Goal: Transaction & Acquisition: Download file/media

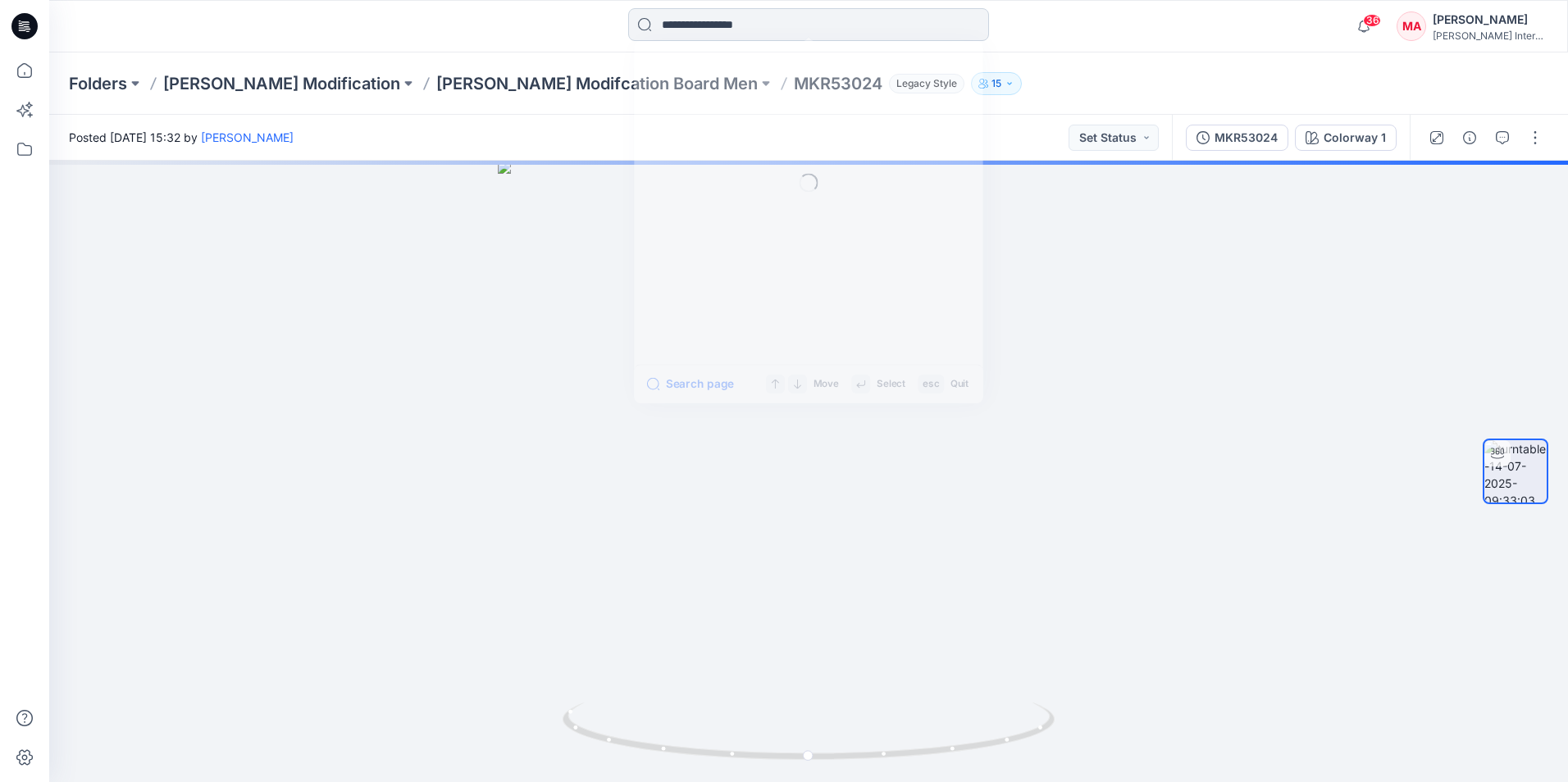
click at [717, 32] on input at bounding box center [808, 24] width 361 height 32
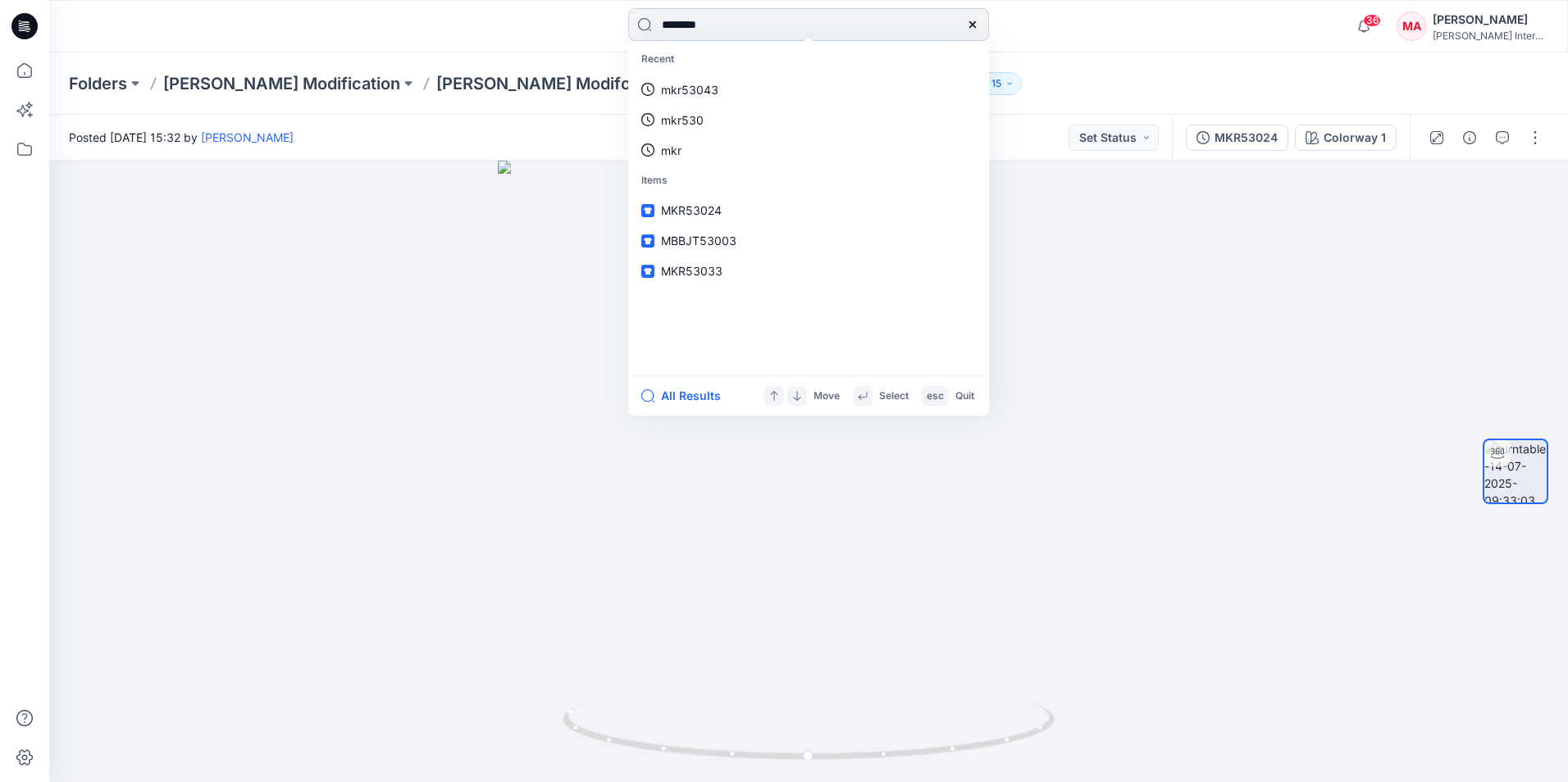
type input "********"
click at [726, 82] on span "MKR53026" at bounding box center [693, 90] width 66 height 19
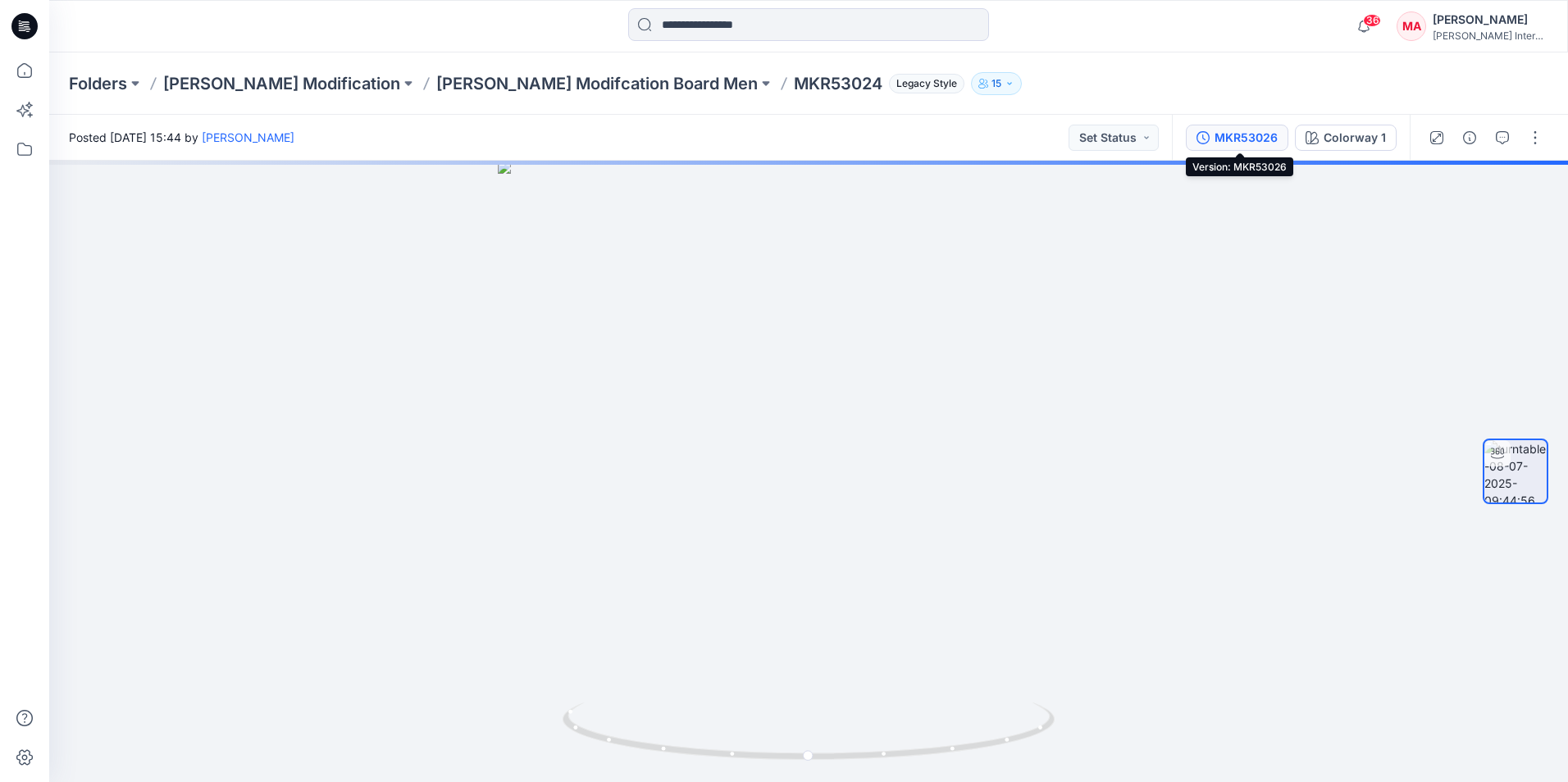
click at [1228, 138] on div "MKR53026" at bounding box center [1246, 138] width 63 height 18
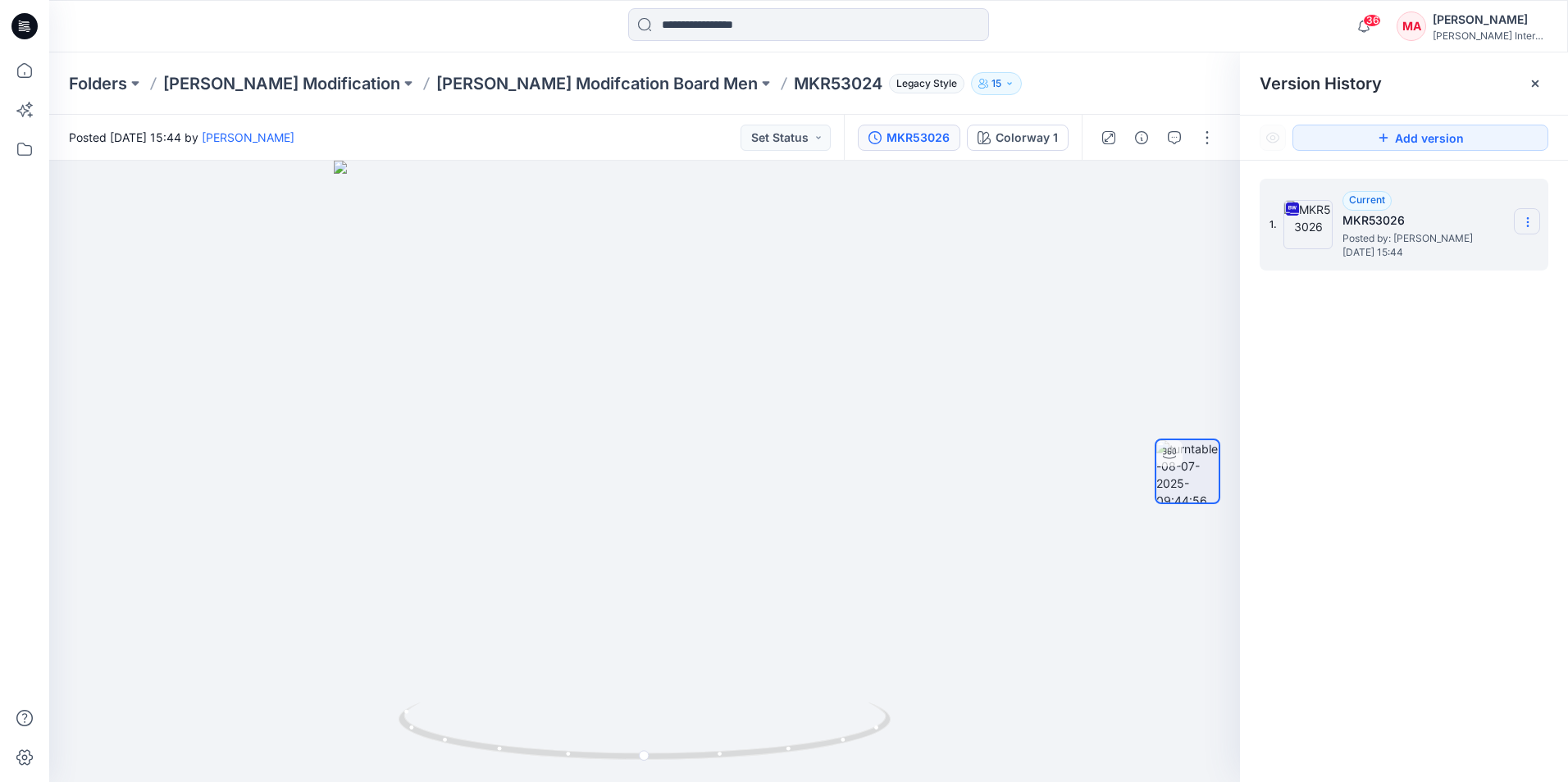
click at [1525, 220] on icon at bounding box center [1527, 222] width 13 height 13
click at [1426, 256] on span "Download Source BW File" at bounding box center [1444, 254] width 137 height 20
click at [1055, 12] on div at bounding box center [808, 26] width 759 height 36
